Goal: Task Accomplishment & Management: Use online tool/utility

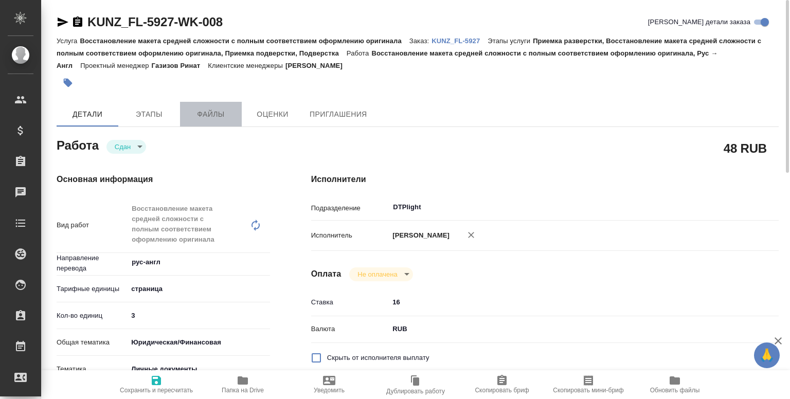
click at [201, 110] on span "Файлы" at bounding box center [210, 114] width 49 height 13
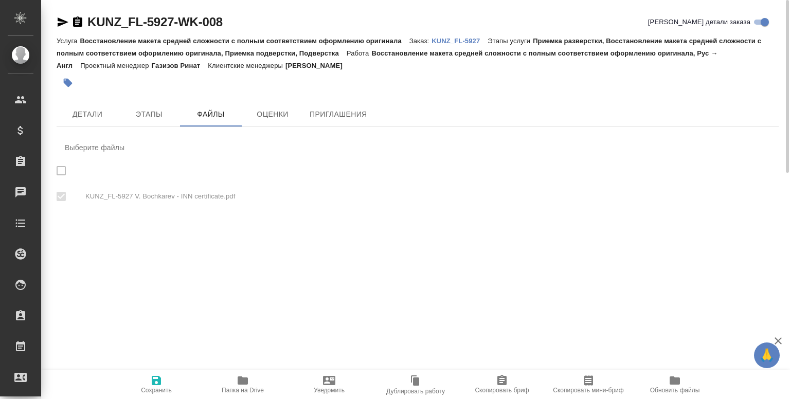
checkbox input "true"
click at [142, 107] on button "Этапы" at bounding box center [149, 114] width 62 height 25
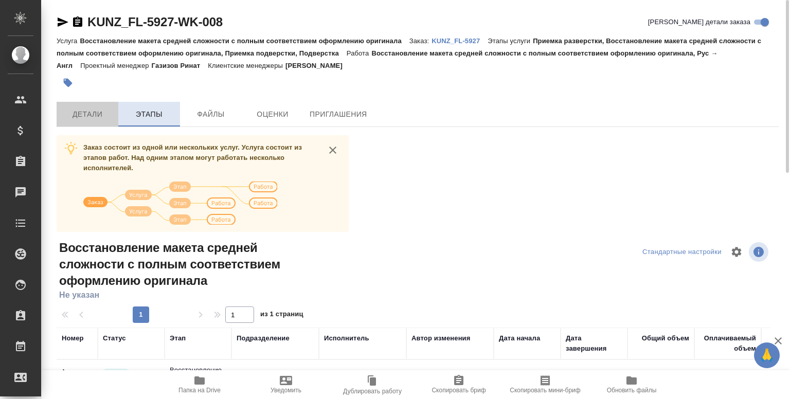
click at [96, 107] on button "Детали" at bounding box center [88, 114] width 62 height 25
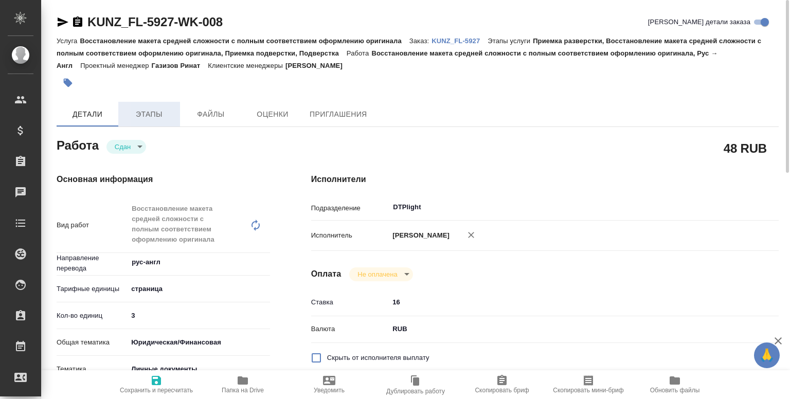
type textarea "x"
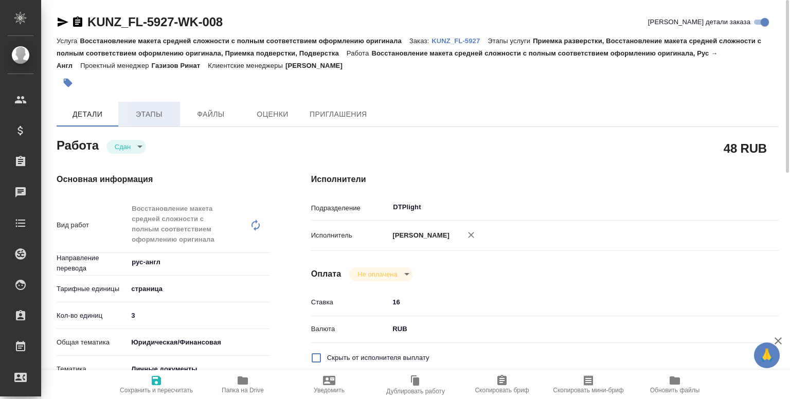
type textarea "x"
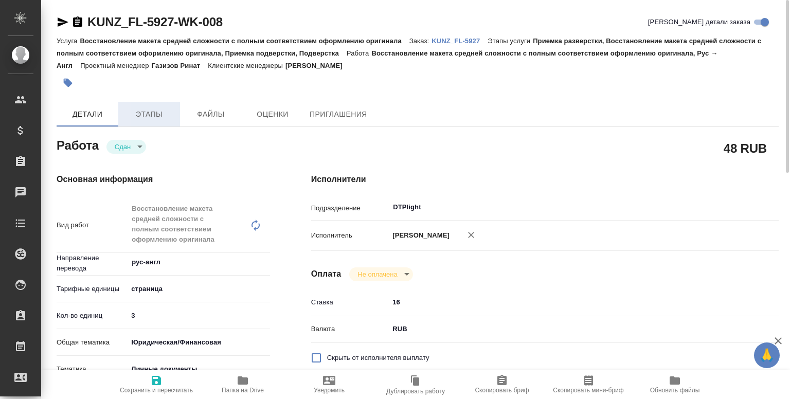
type textarea "x"
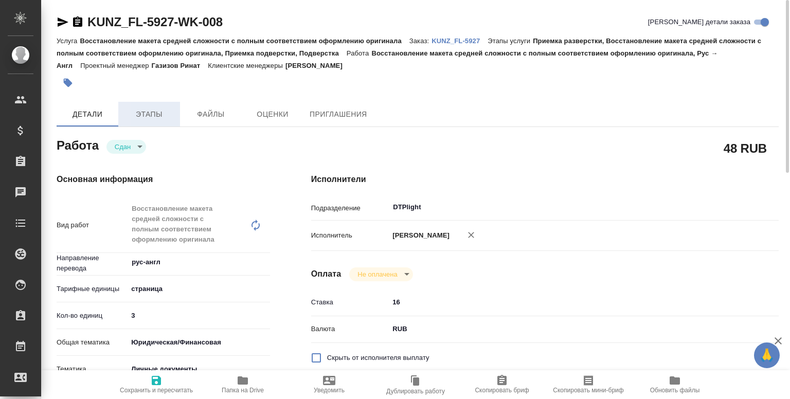
type textarea "x"
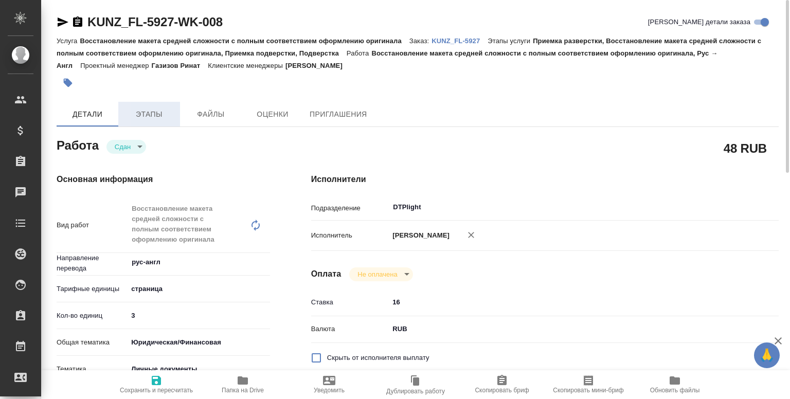
type textarea "x"
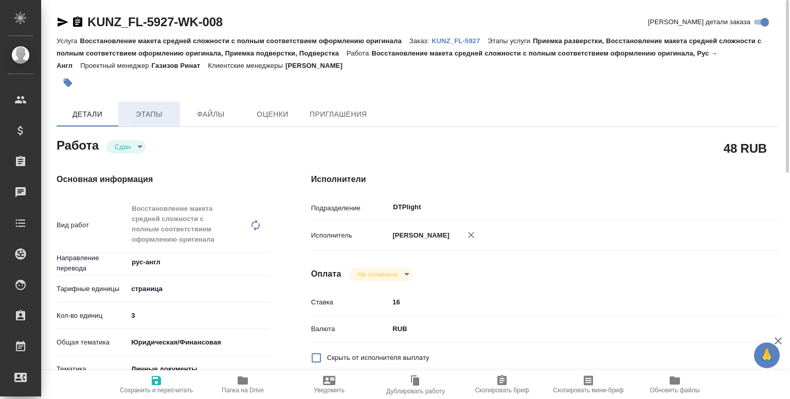
type textarea "x"
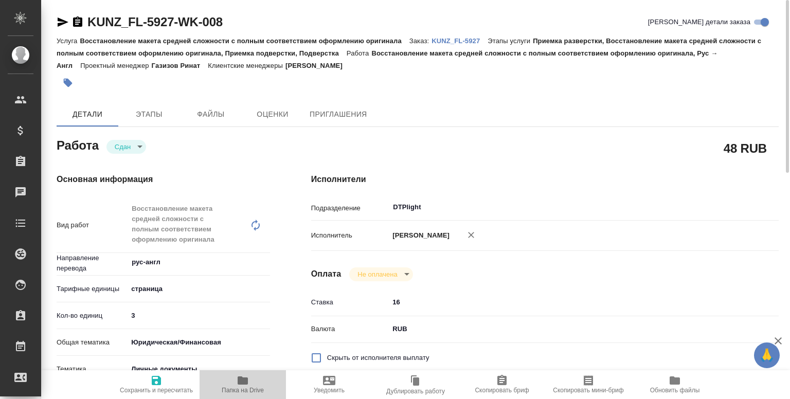
click at [245, 388] on span "Папка на Drive" at bounding box center [243, 390] width 42 height 7
